Goal: Task Accomplishment & Management: Complete application form

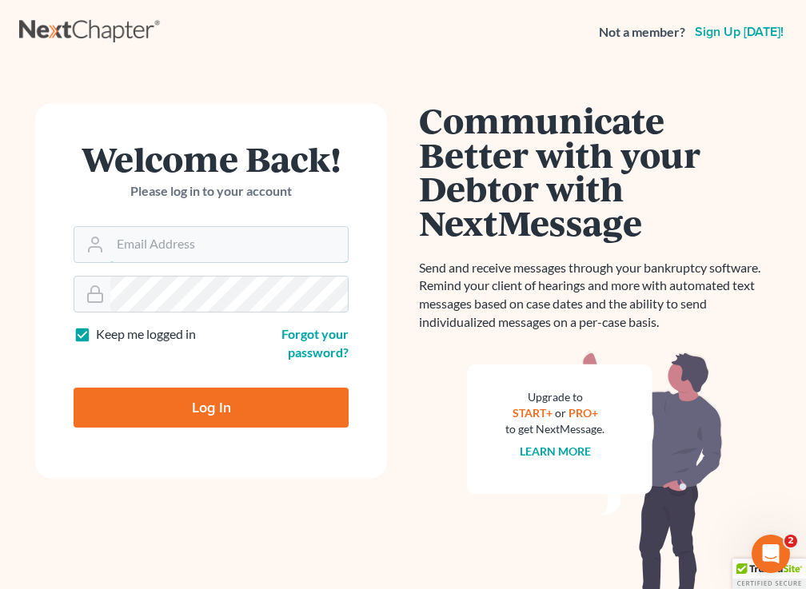
type input "[EMAIL_ADDRESS][DOMAIN_NAME]"
click at [32, 78] on div "Welcome Back! Please log in to your account Email Address [EMAIL_ADDRESS][DOMAI…" at bounding box center [402, 348] width 767 height 566
drag, startPoint x: 258, startPoint y: 400, endPoint x: 520, endPoint y: 404, distance: 262.2
click at [257, 401] on input "Log In" at bounding box center [211, 408] width 275 height 40
type input "Thinking..."
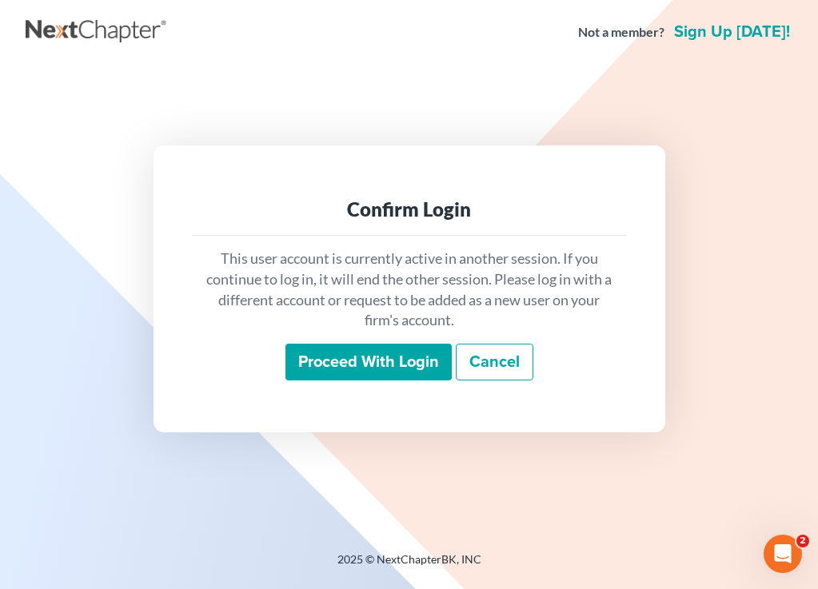
click at [391, 357] on input "Proceed with login" at bounding box center [368, 362] width 166 height 37
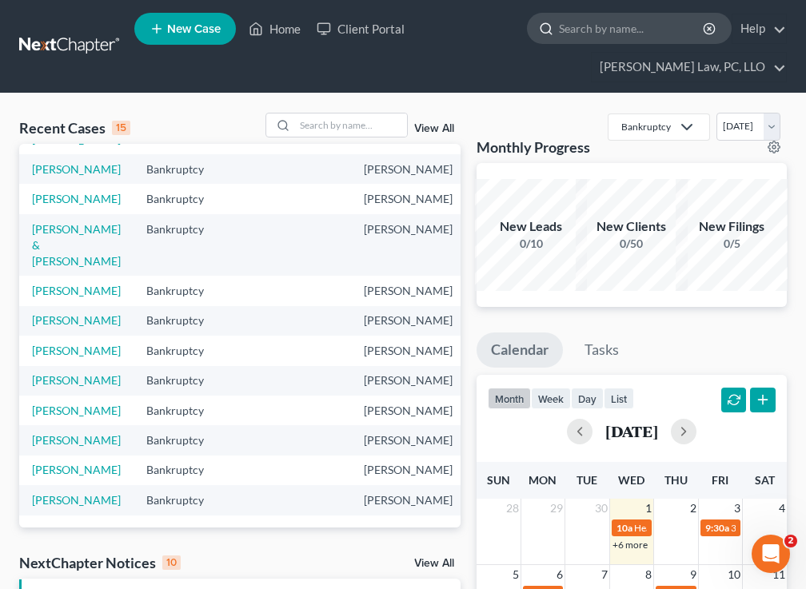
click at [594, 34] on input "search" at bounding box center [632, 29] width 146 height 30
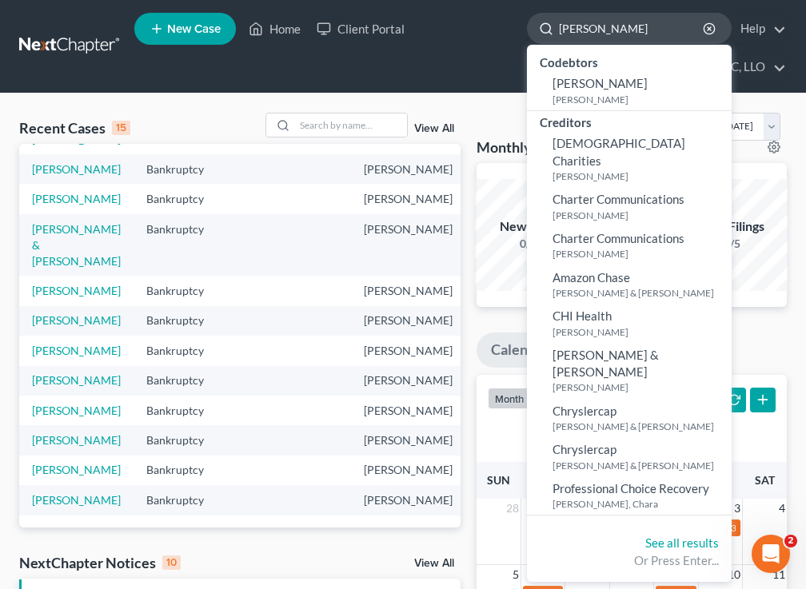
type input "charles"
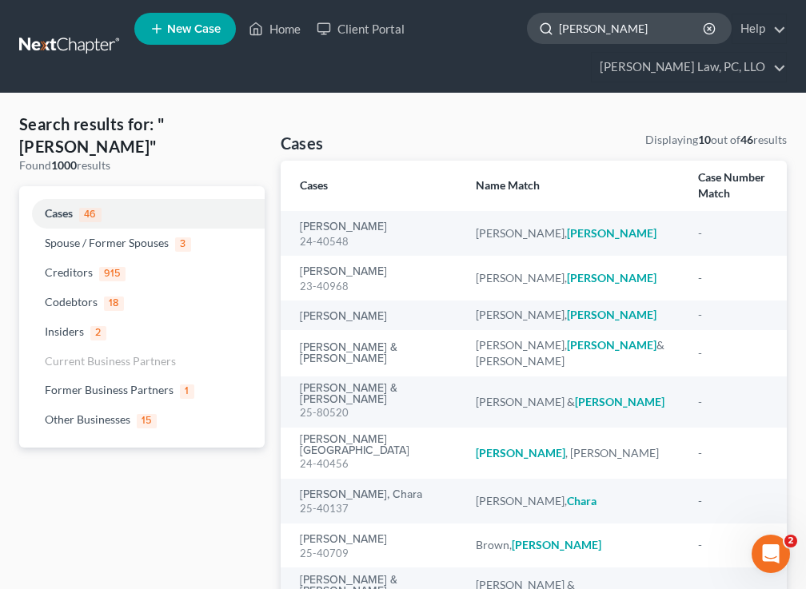
click at [612, 38] on input "charles" at bounding box center [632, 29] width 146 height 30
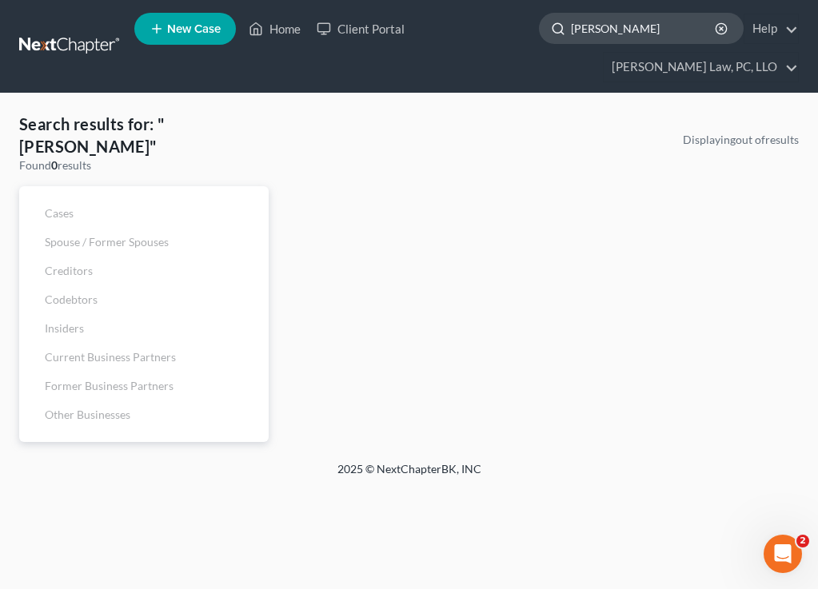
type input "charles chadrick"
click at [223, 33] on link "New Case" at bounding box center [185, 29] width 102 height 32
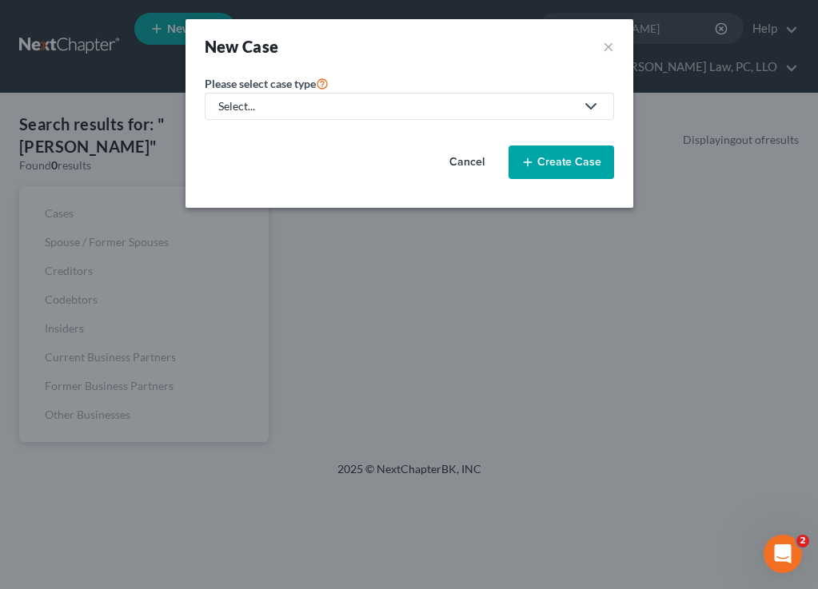
click at [273, 115] on link "Select..." at bounding box center [409, 106] width 409 height 27
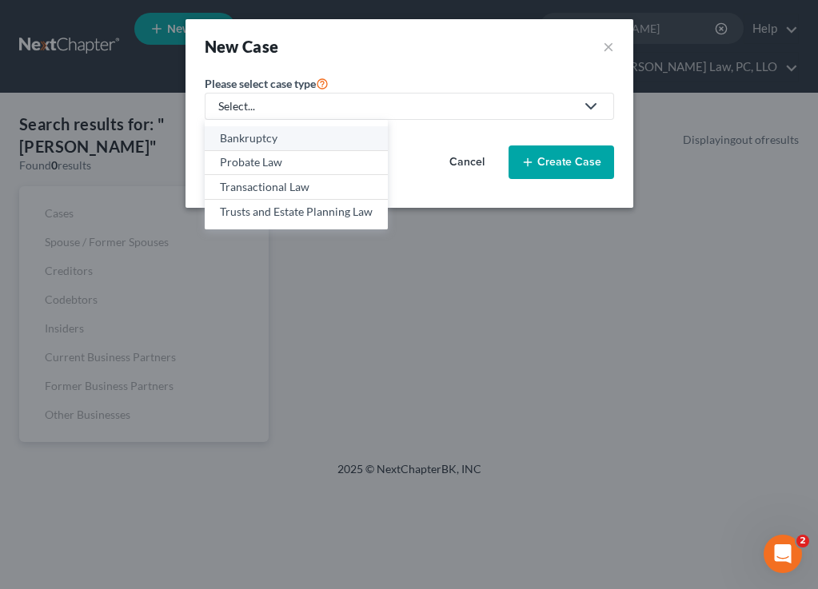
click at [270, 141] on div "Bankruptcy" at bounding box center [296, 138] width 153 height 16
select select "48"
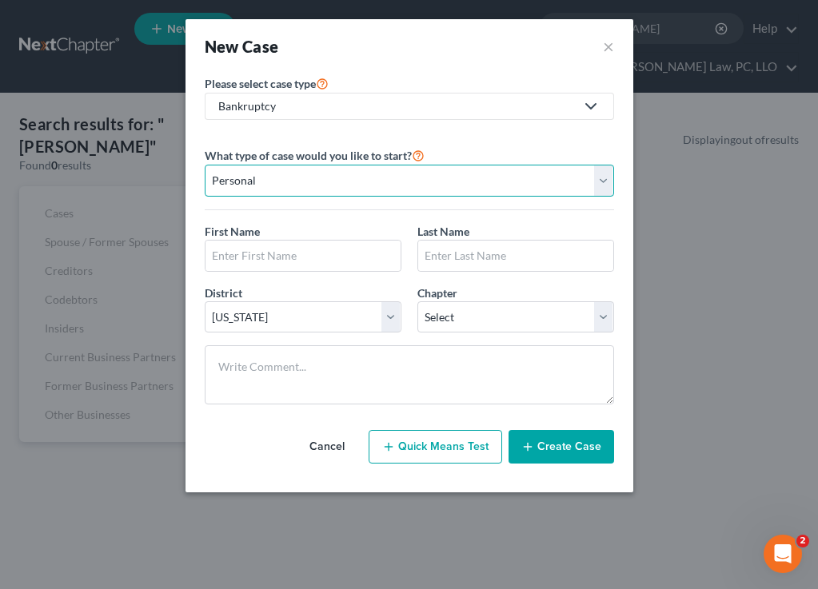
click at [313, 183] on select "Personal Business" at bounding box center [409, 181] width 409 height 32
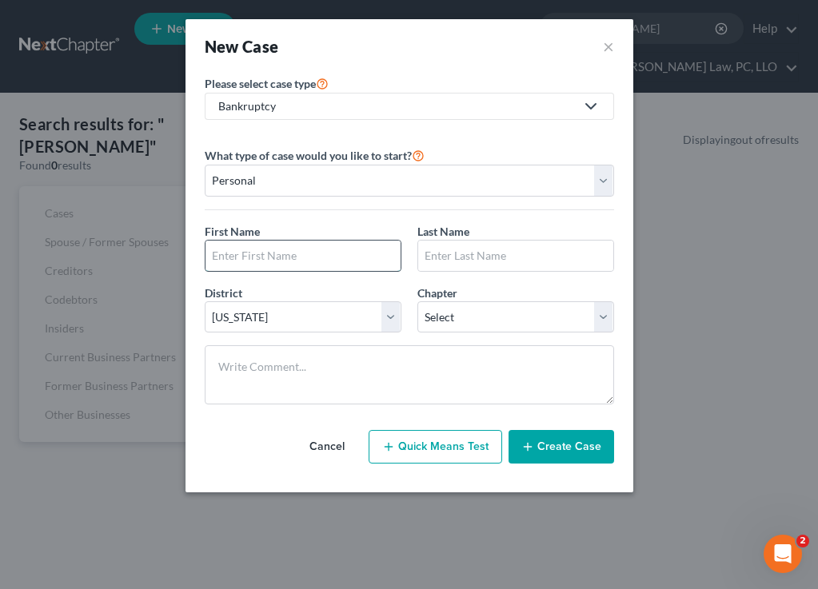
click at [270, 250] on input "text" at bounding box center [302, 256] width 195 height 30
type input "Charles"
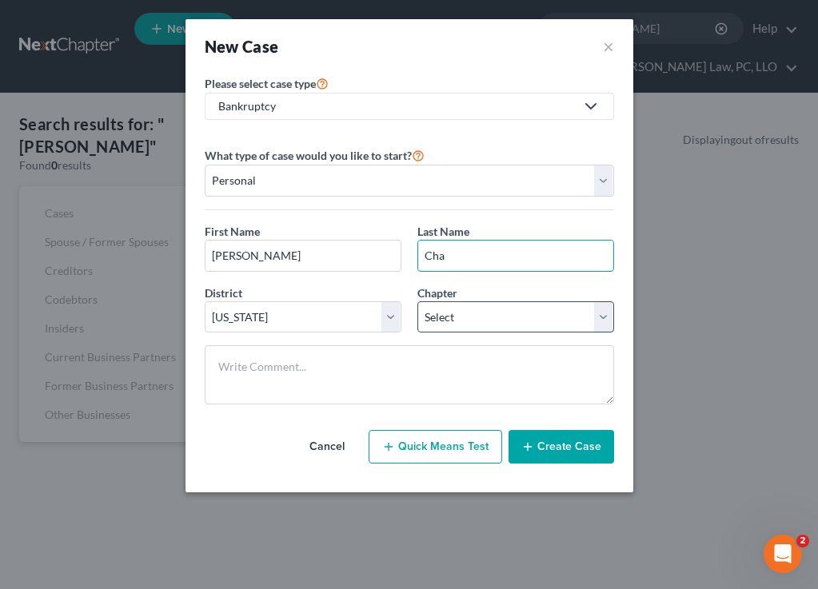
type input "Chadrick"
click at [307, 323] on select "Select Alabama - Middle Alabama - Northern Alabama - Southern Alaska Arizona Ar…" at bounding box center [303, 317] width 197 height 32
click at [492, 309] on select "Select 7 11 12 13" at bounding box center [515, 317] width 197 height 32
select select "0"
click at [417, 301] on select "Select 7 11 12 13" at bounding box center [515, 317] width 197 height 32
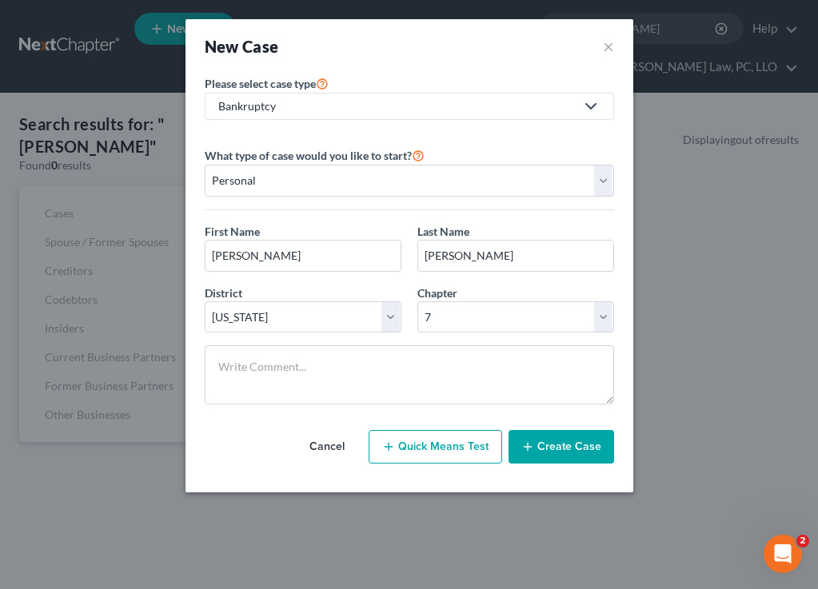
click at [579, 448] on button "Create Case" at bounding box center [561, 447] width 106 height 34
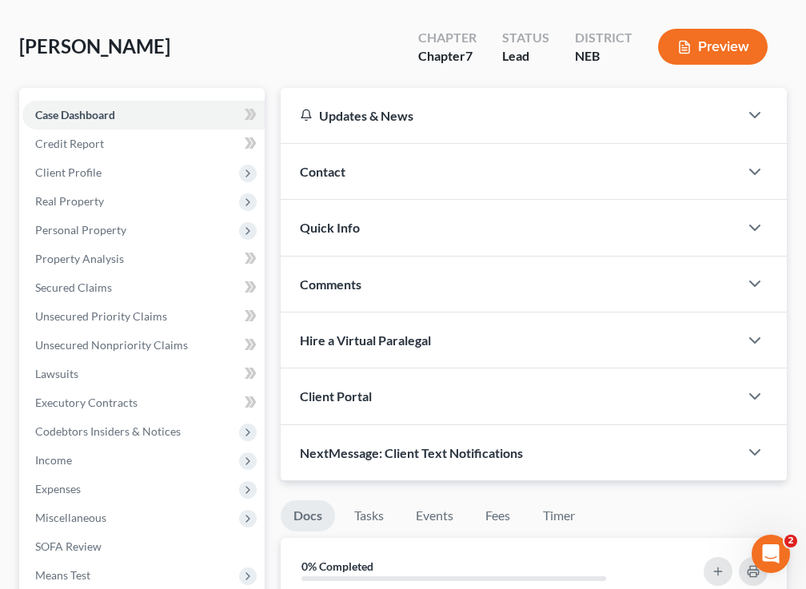
scroll to position [400, 0]
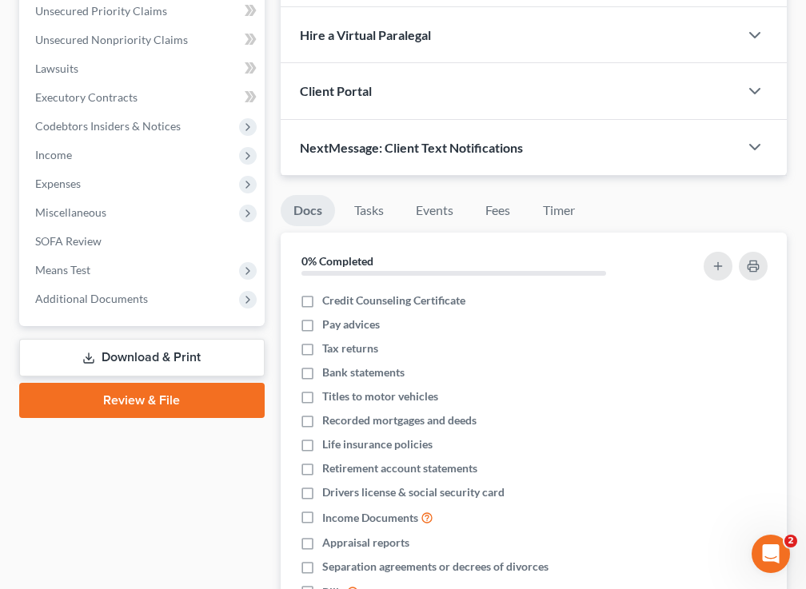
click at [538, 162] on div "NextMessage: Client Text Notifications" at bounding box center [510, 147] width 458 height 55
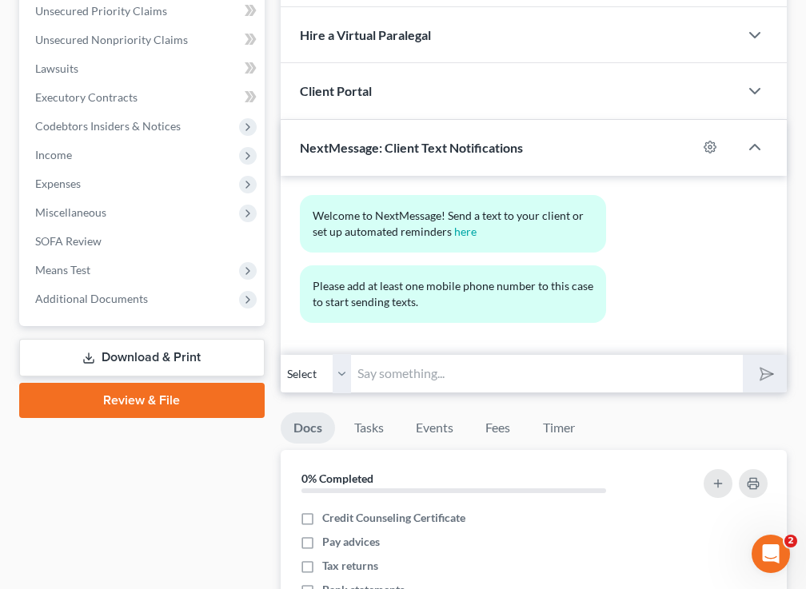
click at [767, 145] on div at bounding box center [763, 147] width 48 height 32
click at [758, 145] on icon "button" at bounding box center [754, 146] width 19 height 19
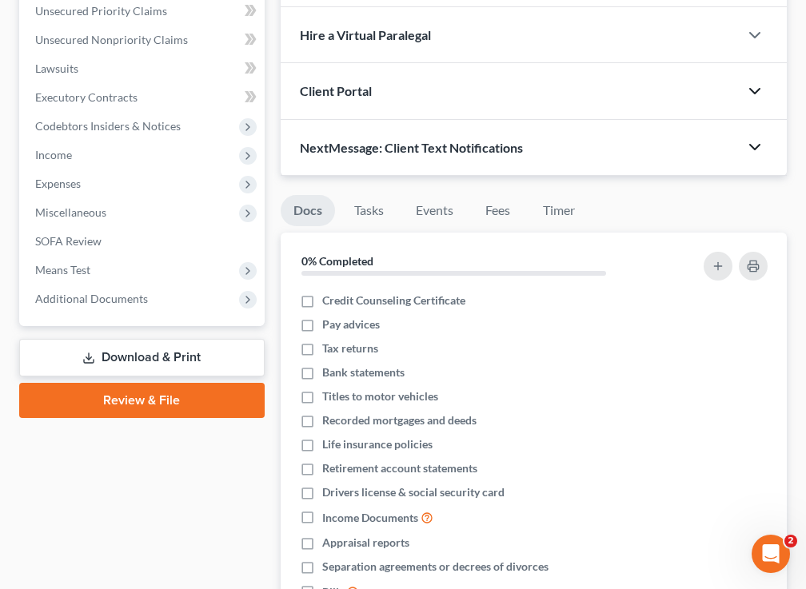
click at [754, 90] on icon "button" at bounding box center [754, 91] width 19 height 19
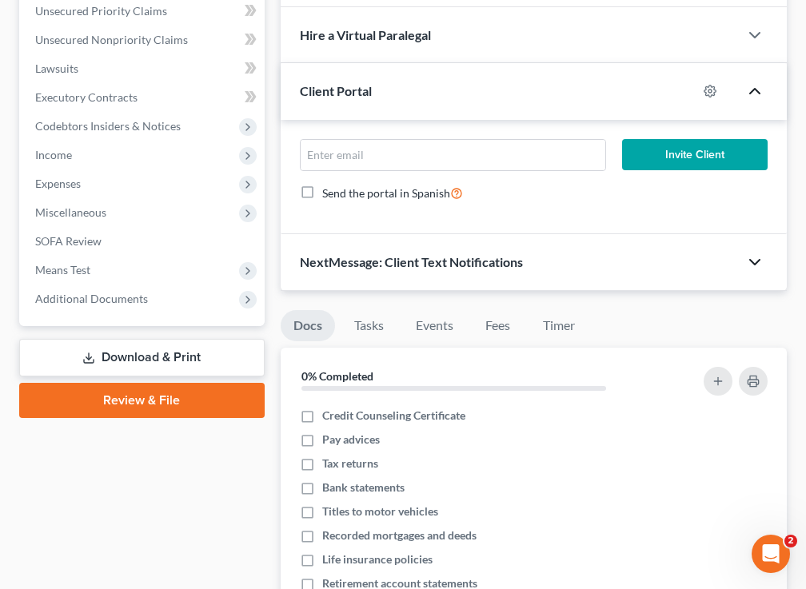
drag, startPoint x: 43, startPoint y: 485, endPoint x: 257, endPoint y: 481, distance: 213.4
click at [43, 485] on div "Case Dashboard Payments Invoices Payments Payments Credit Report Client Profile" at bounding box center [141, 321] width 261 height 1077
click at [420, 156] on input "email" at bounding box center [453, 155] width 305 height 30
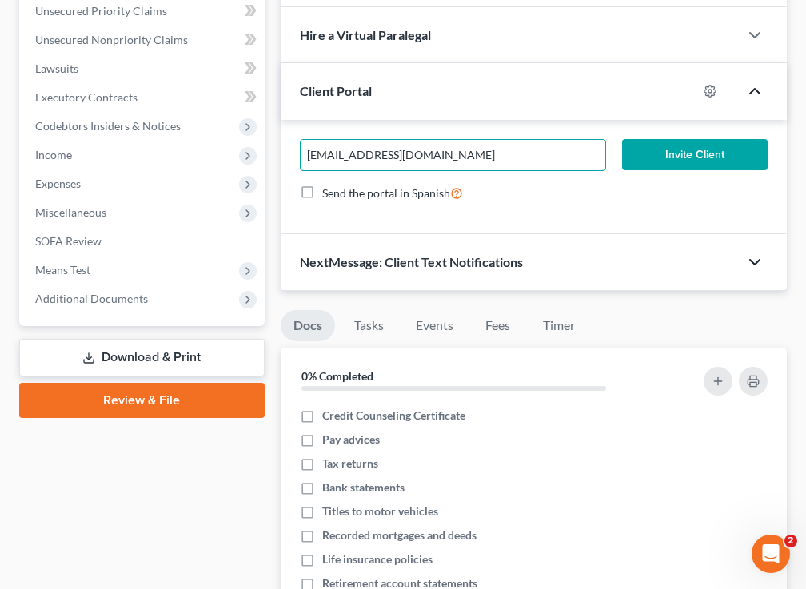
type input "jkchadrick@gmail.com"
click at [734, 153] on button "Invite Client" at bounding box center [694, 155] width 145 height 32
